Goal: Transaction & Acquisition: Subscribe to service/newsletter

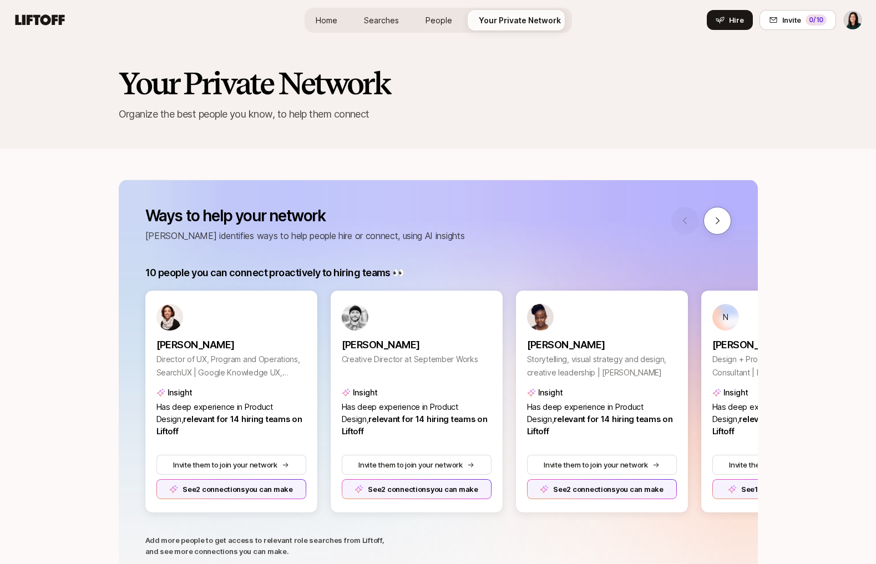
scroll to position [512, 0]
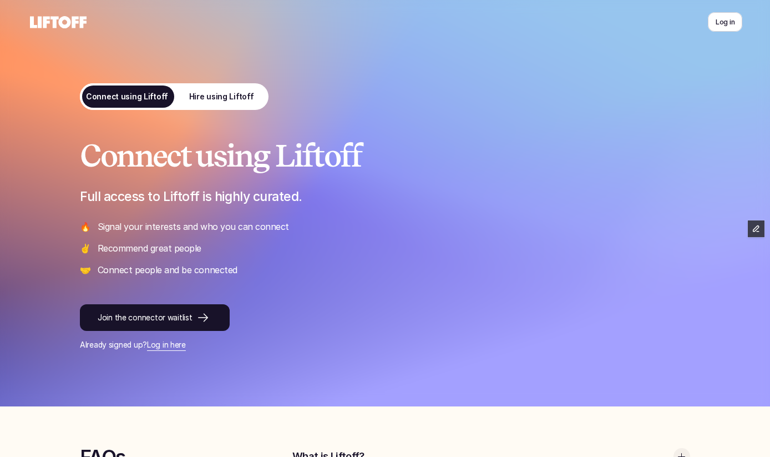
click at [210, 105] on link "Hire using Liftoff" at bounding box center [221, 96] width 94 height 27
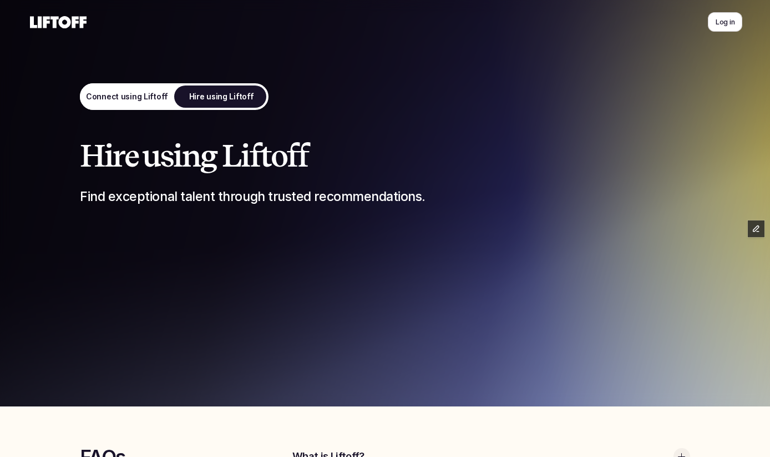
click at [136, 90] on link "Connect using Liftoff" at bounding box center [127, 96] width 94 height 27
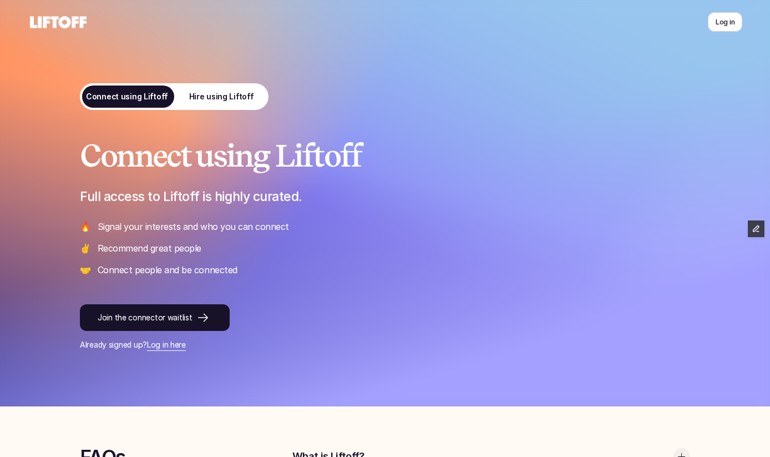
click at [106, 301] on div "Connect using Liftoff Full access to Liftoff is highly curated. 🔥 Signal your i…" at bounding box center [385, 245] width 610 height 212
click at [106, 304] on link "Join the connector waitlist" at bounding box center [155, 317] width 150 height 27
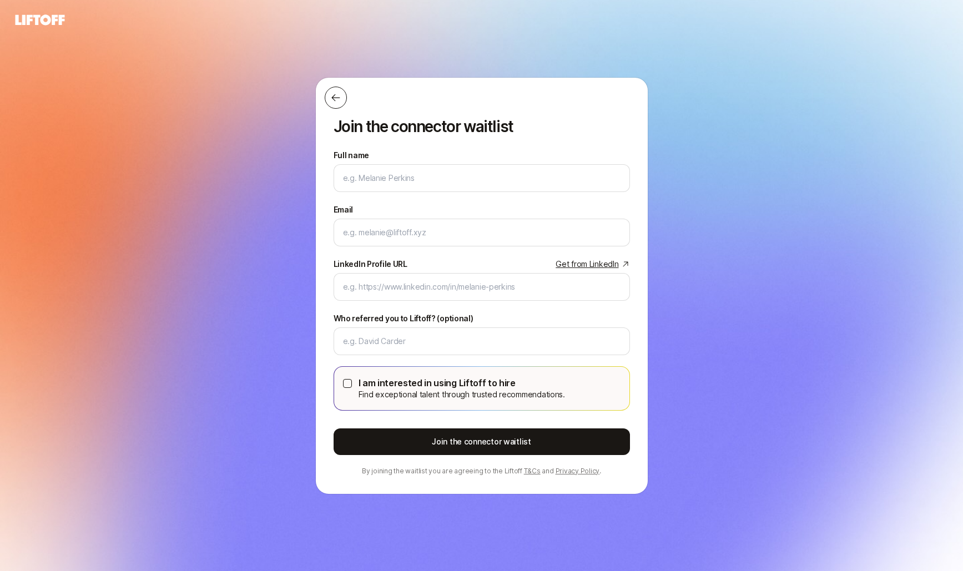
click at [341, 94] on button at bounding box center [336, 98] width 22 height 22
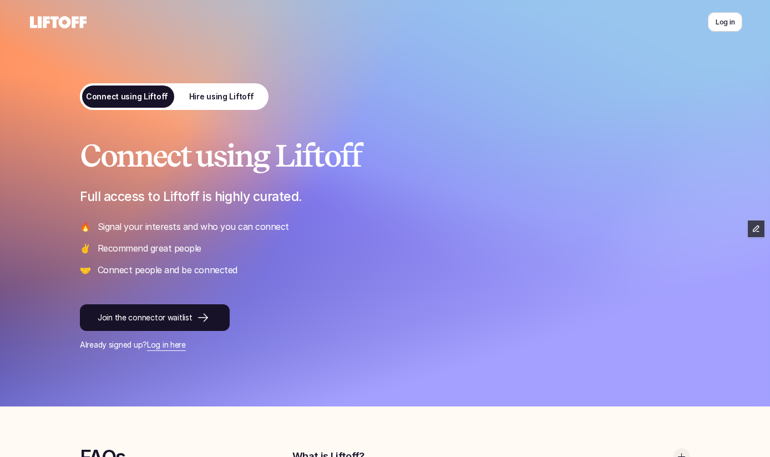
click at [237, 95] on p "Hire using Liftoff" at bounding box center [221, 97] width 65 height 12
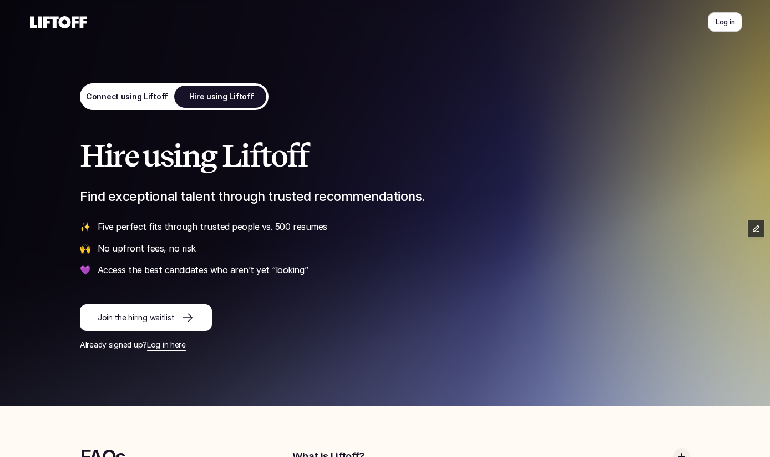
click at [133, 323] on link "Join the hiring waitlist" at bounding box center [146, 317] width 132 height 27
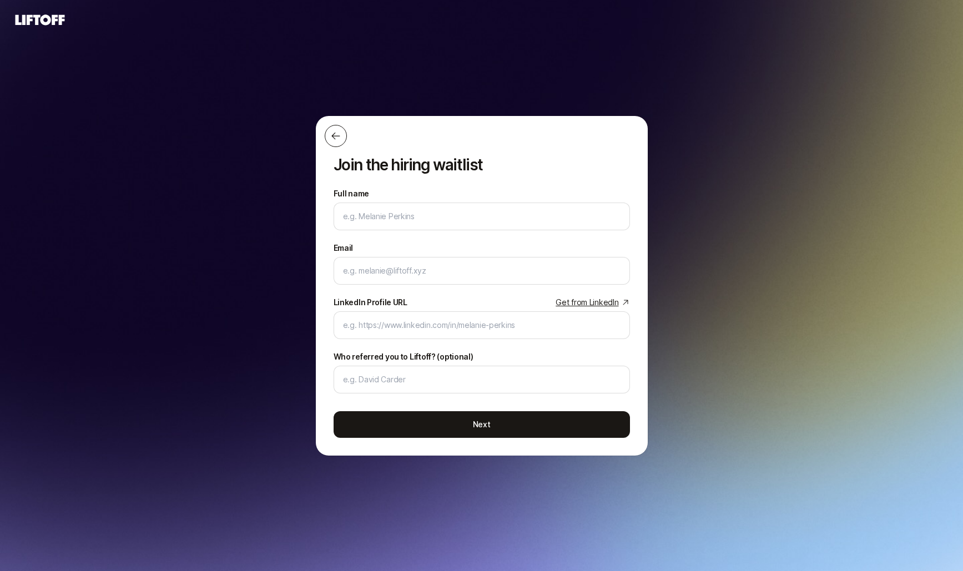
click at [342, 134] on button at bounding box center [336, 136] width 22 height 22
